Goal: Task Accomplishment & Management: Use online tool/utility

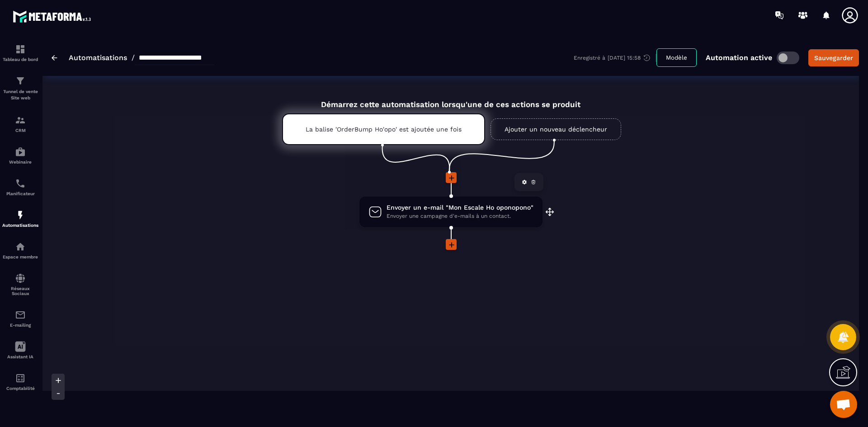
click at [464, 206] on span "Envoyer un e-mail "Mon Escale Ho oponopono"" at bounding box center [460, 207] width 147 height 9
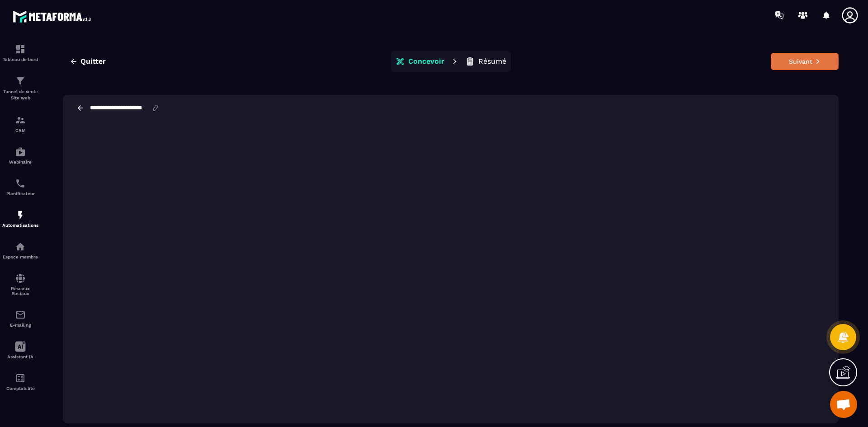
click at [822, 63] on button "Suivant" at bounding box center [805, 61] width 68 height 17
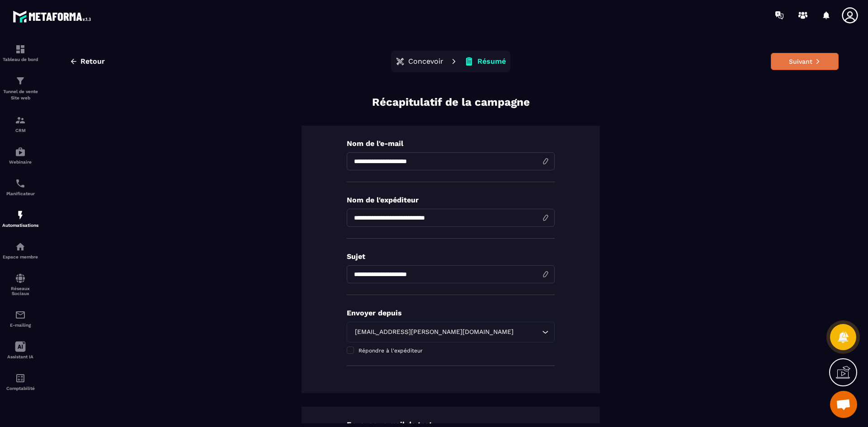
click at [789, 61] on button "Suivant" at bounding box center [805, 61] width 68 height 17
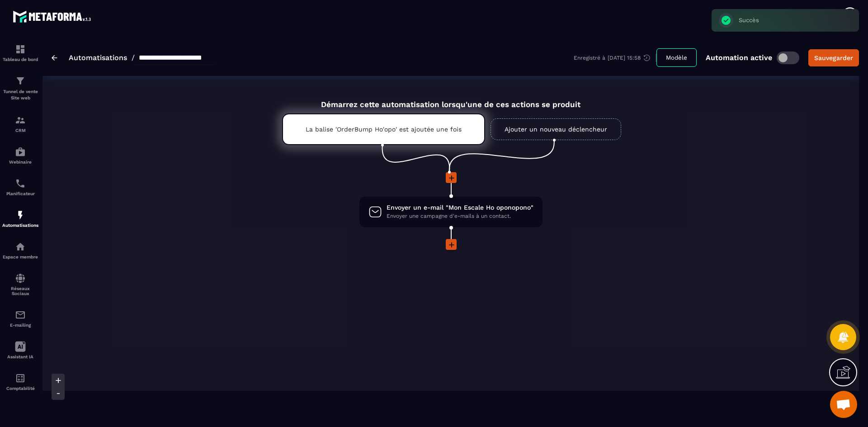
click at [89, 58] on link "Automatisations" at bounding box center [98, 57] width 58 height 9
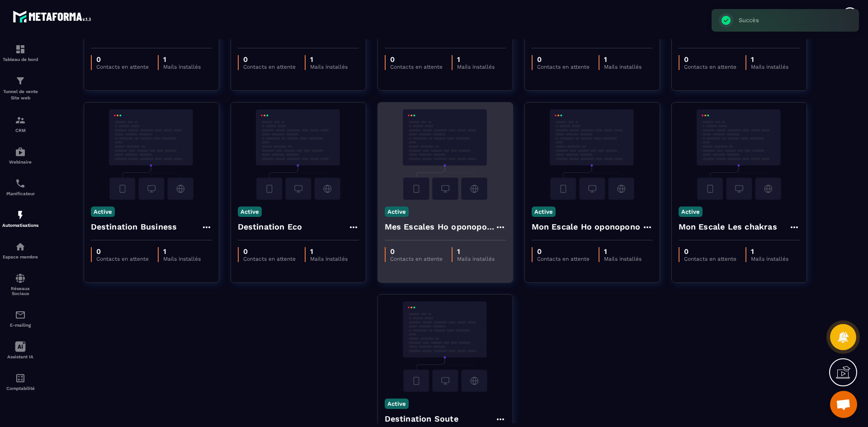
scroll to position [181, 0]
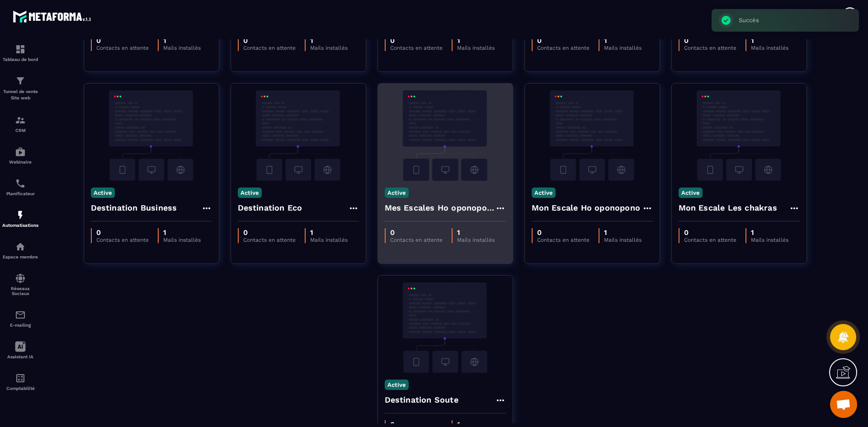
click at [454, 136] on img at bounding box center [445, 135] width 121 height 90
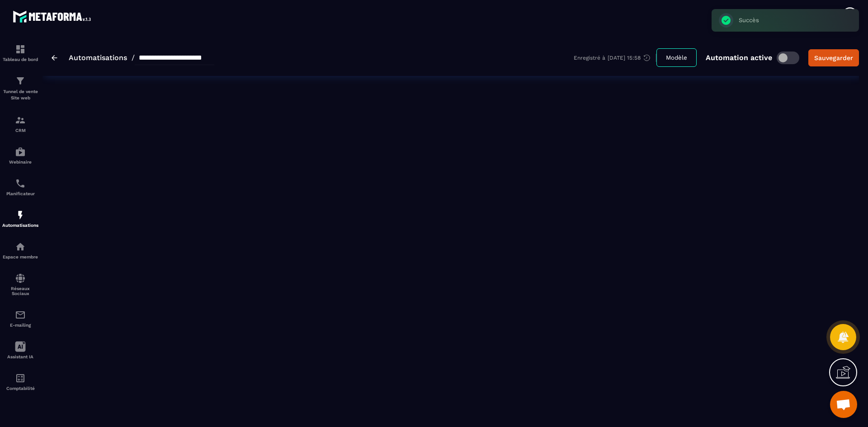
type input "**********"
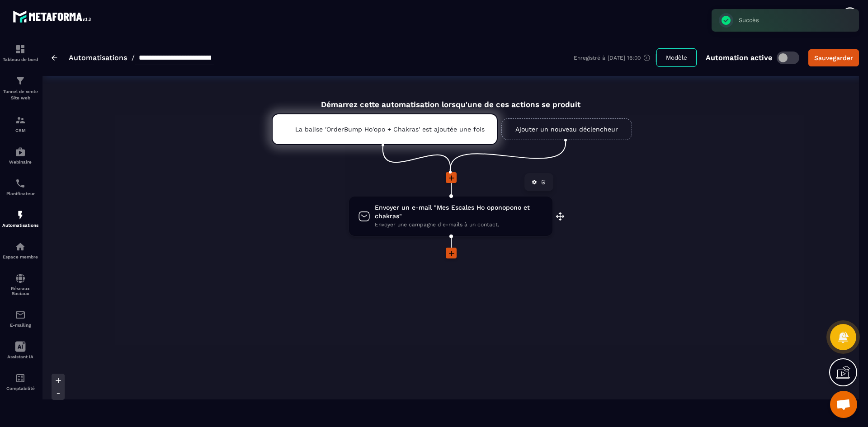
click at [439, 208] on span "Envoyer un e-mail "Mes Escales Ho oponopono et chakras"" at bounding box center [459, 211] width 169 height 17
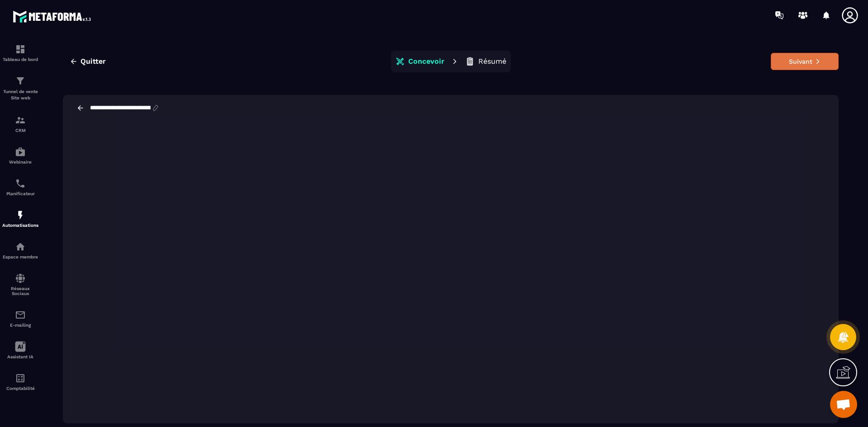
click at [813, 58] on button "Suivant" at bounding box center [805, 61] width 68 height 17
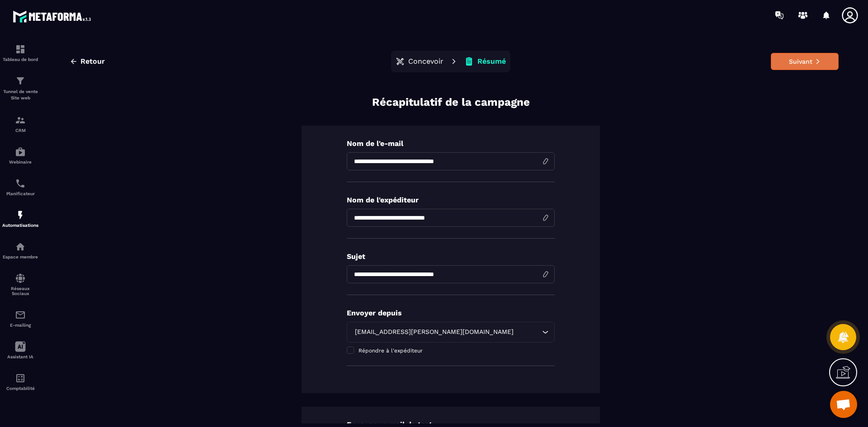
click at [794, 61] on button "Suivant" at bounding box center [805, 61] width 68 height 17
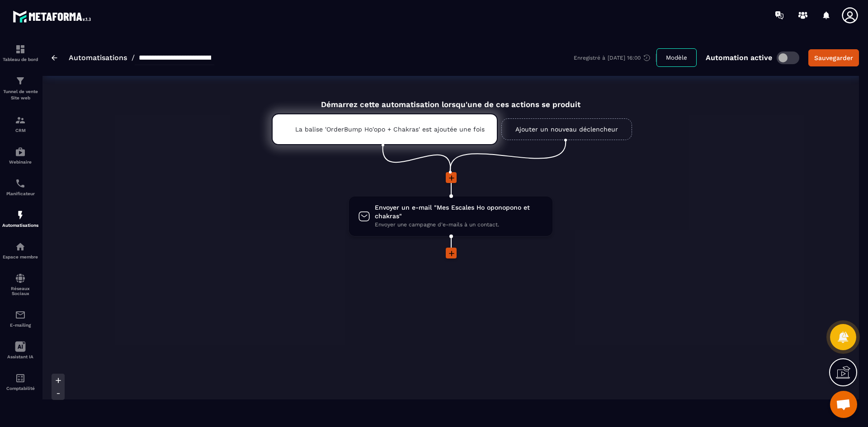
click at [85, 59] on link "Automatisations" at bounding box center [98, 57] width 58 height 9
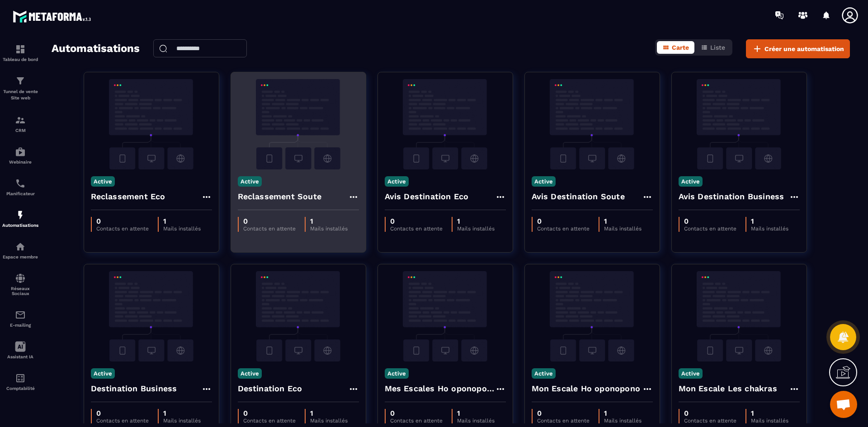
click at [339, 144] on img at bounding box center [298, 124] width 121 height 90
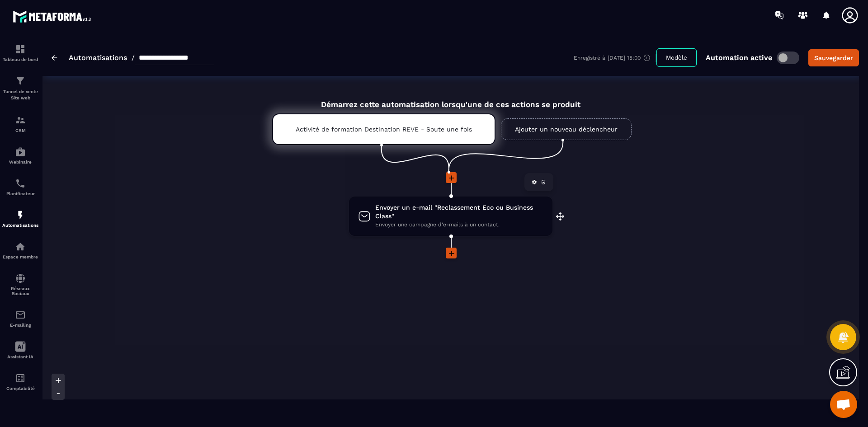
click at [449, 229] on span "Envoyer une campagne d'e-mails à un contact." at bounding box center [459, 225] width 168 height 9
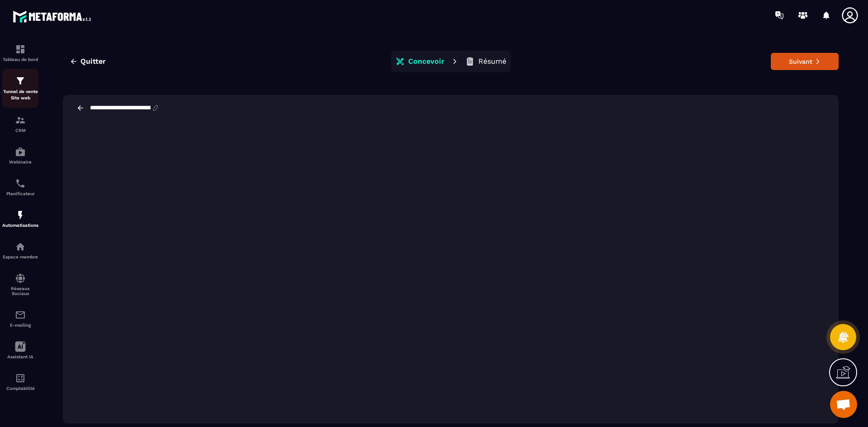
click at [21, 90] on p "Tunnel de vente Site web" at bounding box center [20, 95] width 36 height 13
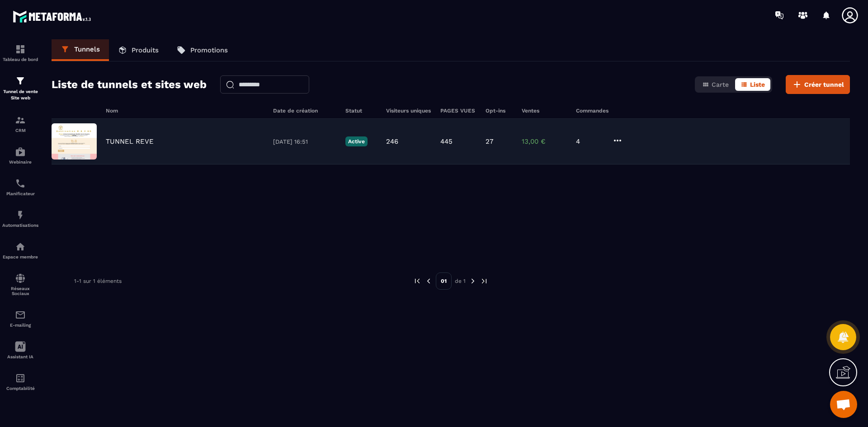
click at [88, 140] on img at bounding box center [74, 141] width 45 height 36
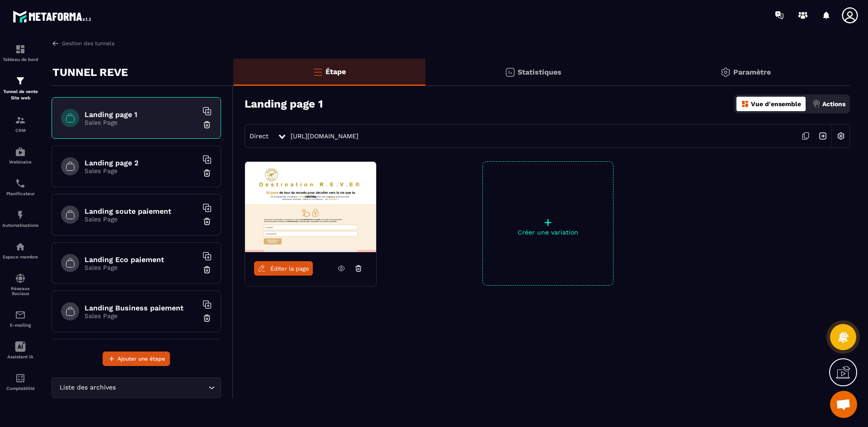
click at [147, 173] on p "Sales Page" at bounding box center [141, 170] width 113 height 7
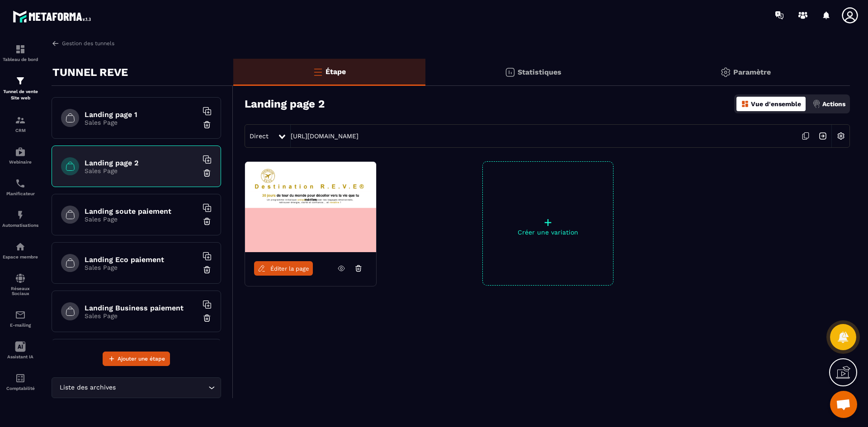
click at [305, 269] on span "Éditer la page" at bounding box center [289, 268] width 39 height 7
